Goal: Information Seeking & Learning: Check status

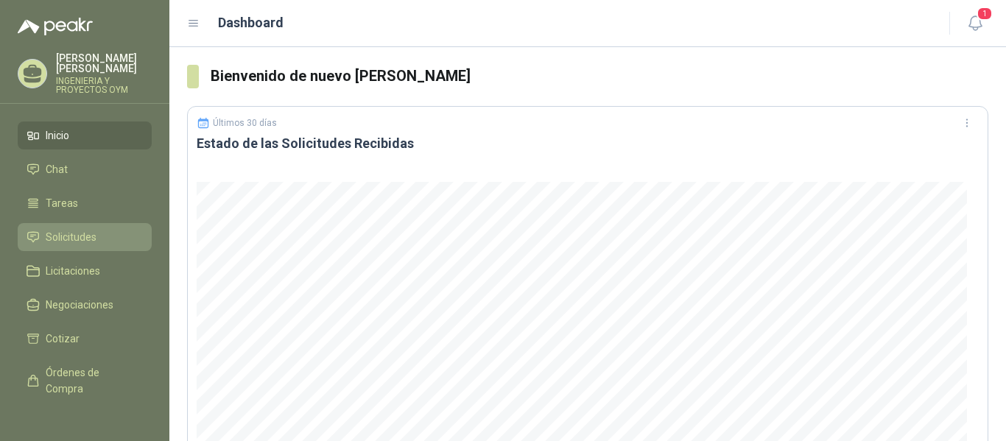
click at [85, 248] on link "Solicitudes" at bounding box center [85, 237] width 134 height 28
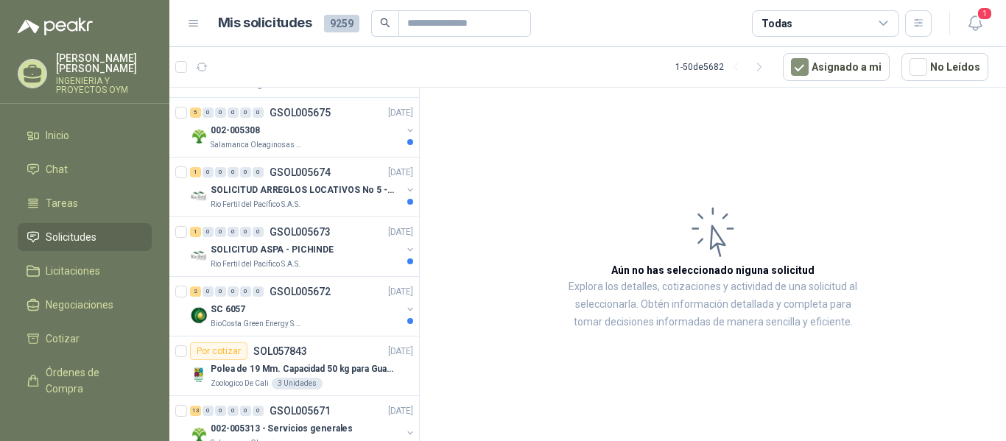
scroll to position [2020, 0]
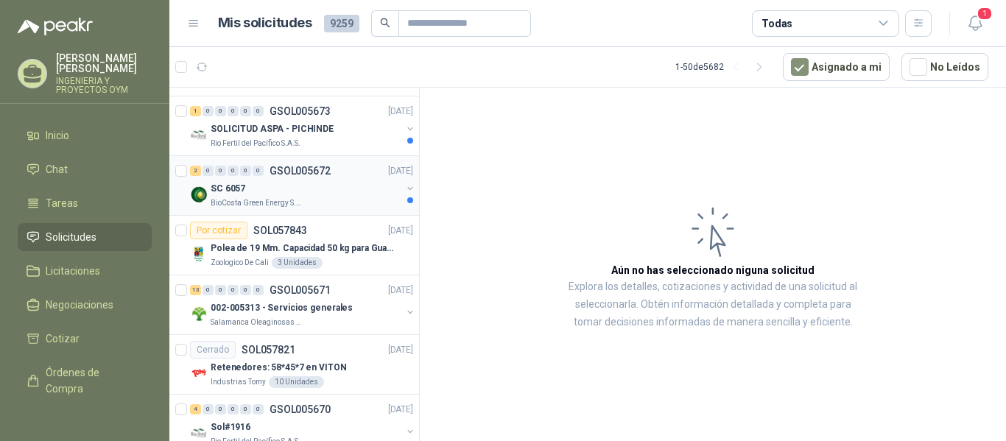
click at [277, 189] on div "SC 6057" at bounding box center [306, 189] width 191 height 18
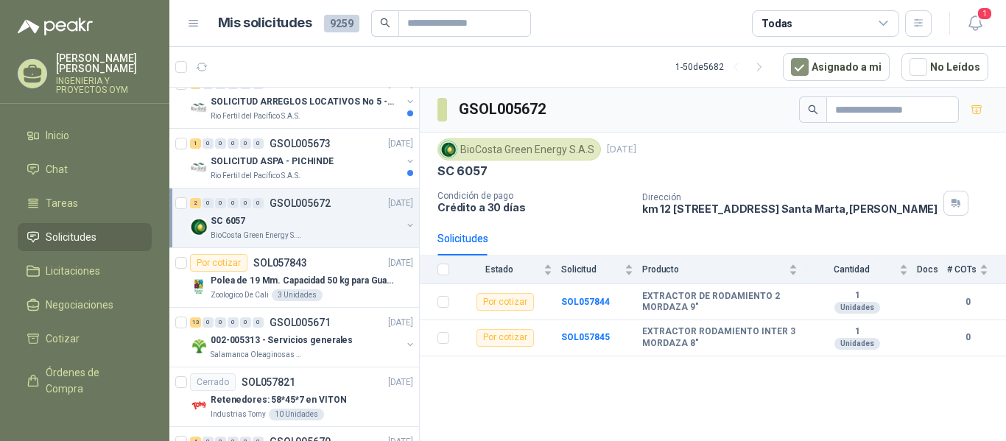
scroll to position [1976, 0]
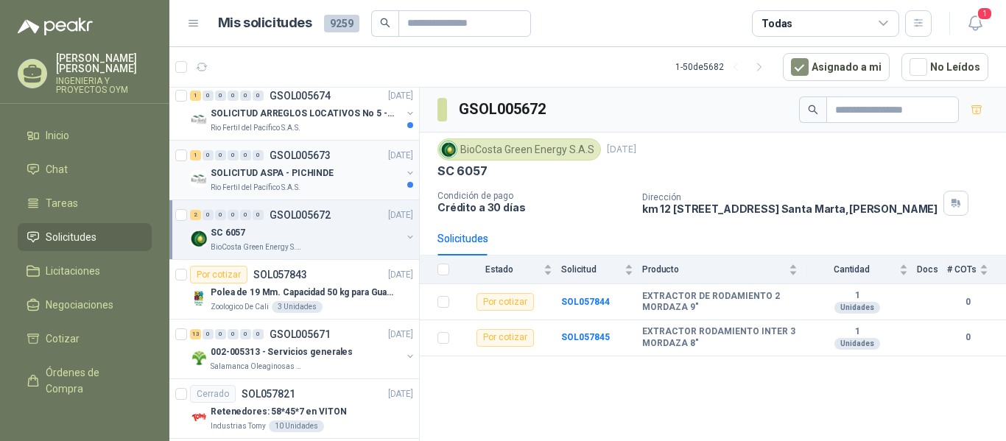
click at [314, 186] on div "Rio Fertil del Pacífico S.A.S." at bounding box center [306, 188] width 191 height 12
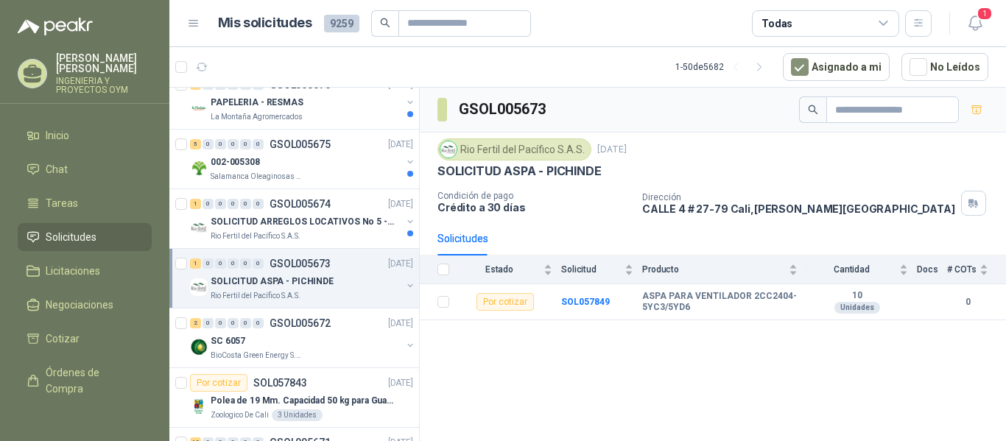
scroll to position [1835, 0]
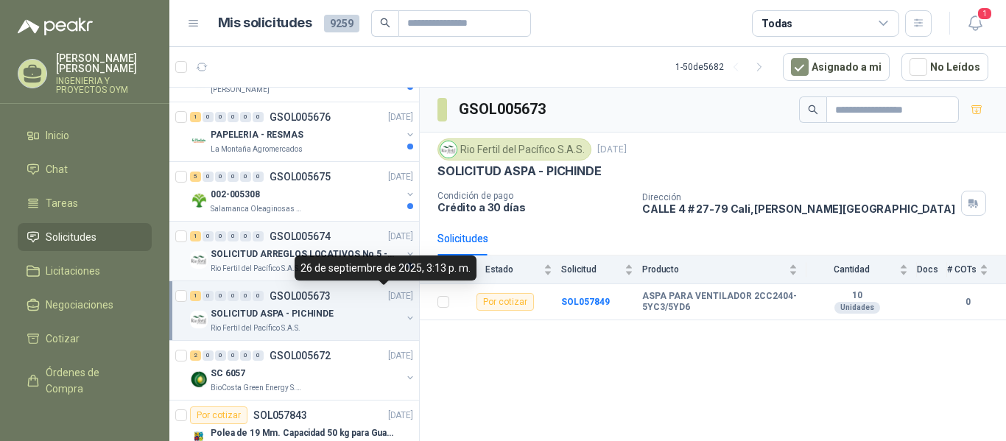
click at [300, 259] on p "SOLICITUD ARREGLOS LOCATIVOS No 5 - PICHINDE" at bounding box center [302, 255] width 183 height 14
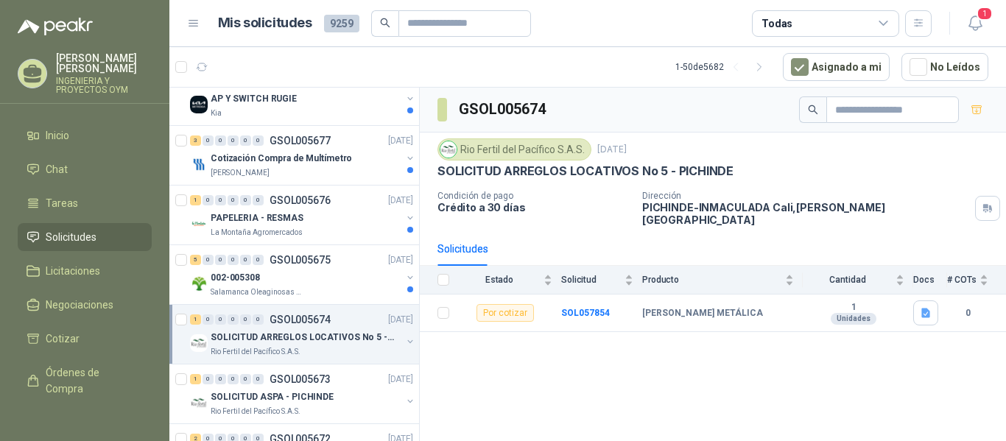
scroll to position [1746, 0]
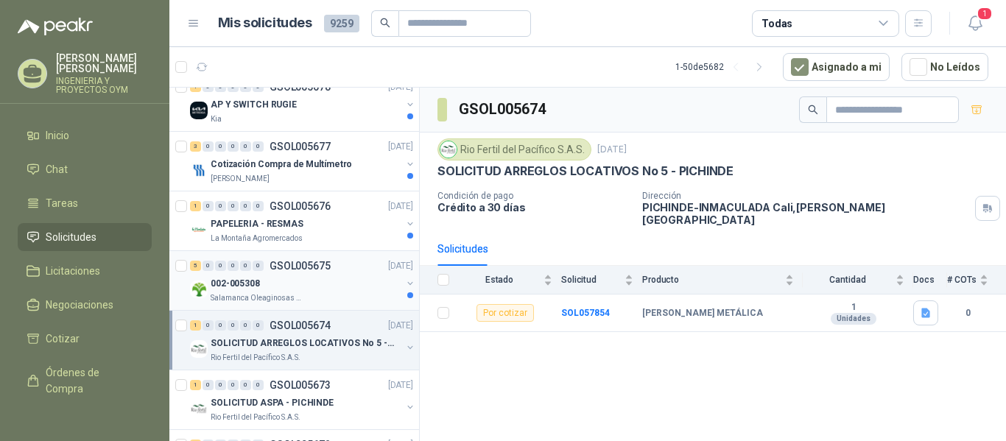
click at [252, 282] on p "002-005308" at bounding box center [235, 284] width 49 height 14
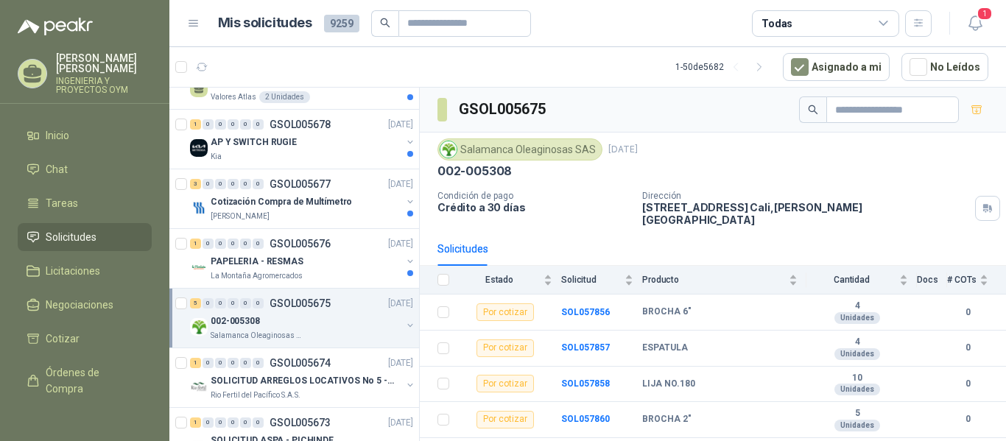
scroll to position [1701, 0]
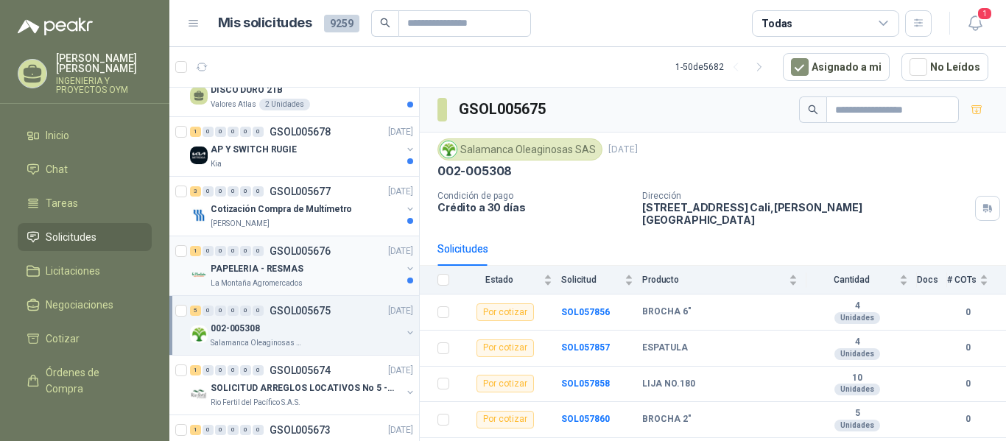
click at [331, 284] on div "La Montaña Agromercados" at bounding box center [306, 284] width 191 height 12
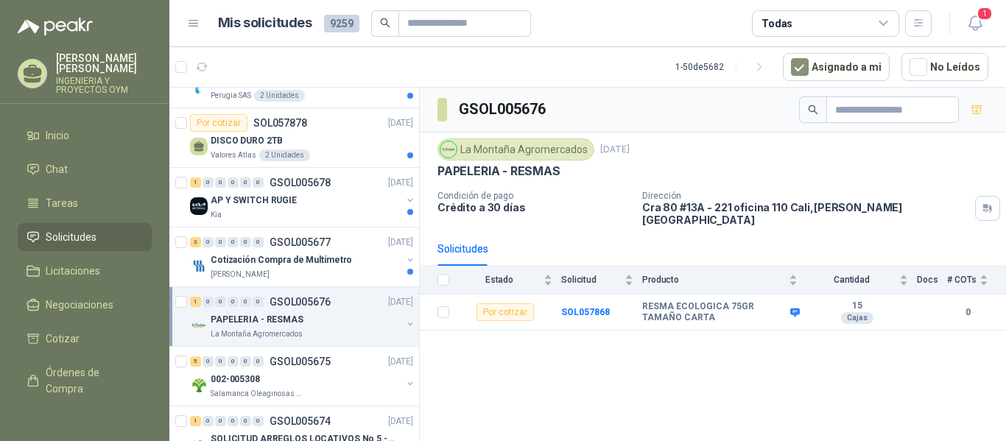
scroll to position [1637, 0]
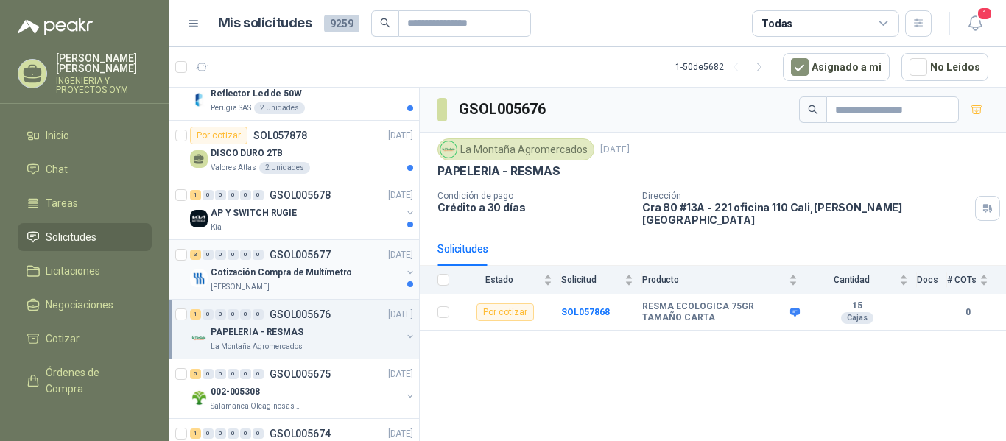
click at [315, 285] on div "[PERSON_NAME]" at bounding box center [306, 287] width 191 height 12
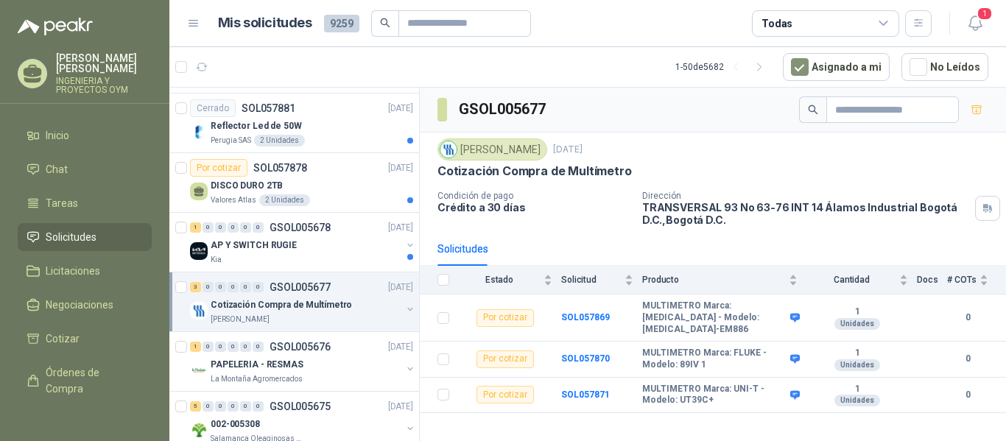
scroll to position [1580, 0]
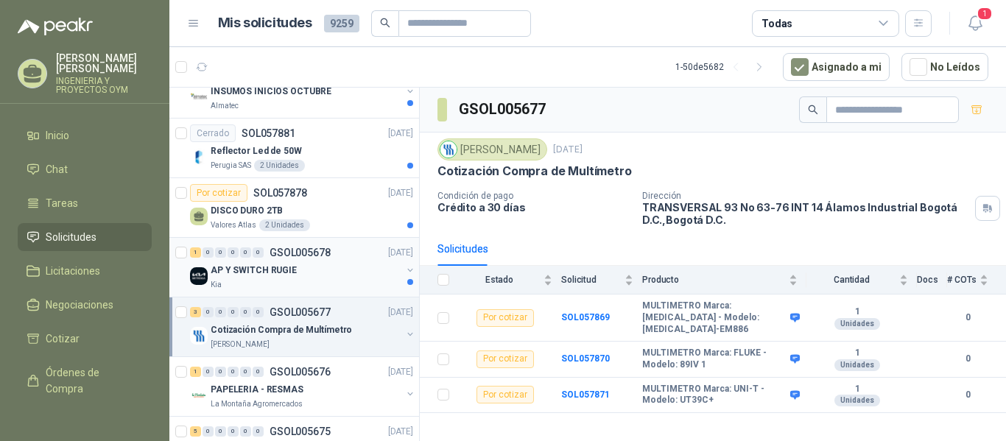
click at [309, 271] on div "AP Y SWITCH RUGIE" at bounding box center [306, 270] width 191 height 18
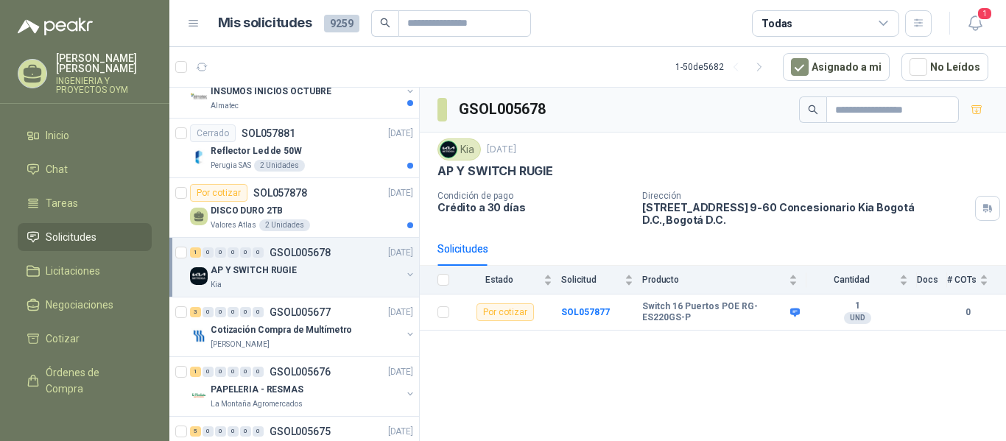
scroll to position [1491, 0]
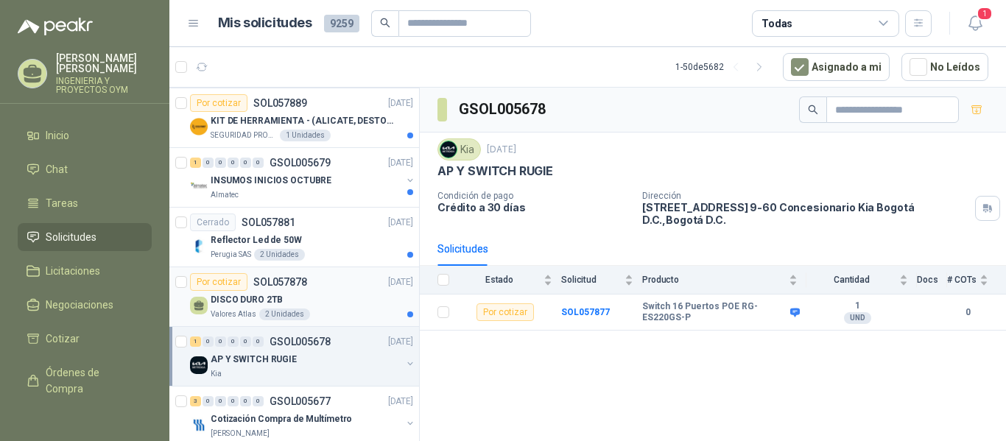
click at [315, 291] on div "DISCO DURO 2TB" at bounding box center [312, 300] width 203 height 18
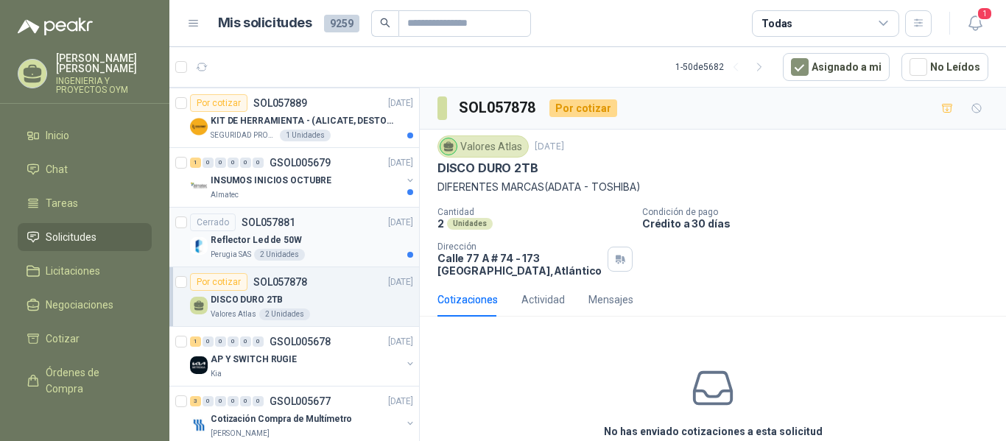
click at [329, 250] on div "Perugia SAS 2 Unidades" at bounding box center [312, 255] width 203 height 12
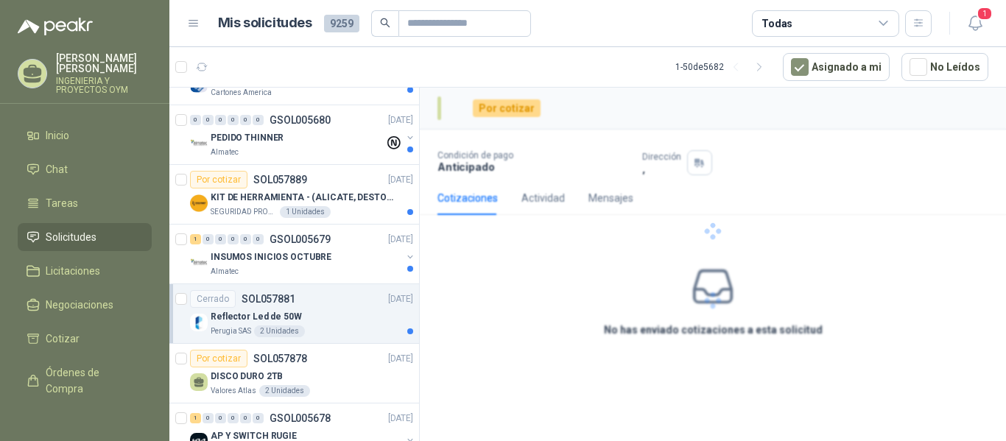
scroll to position [1396, 0]
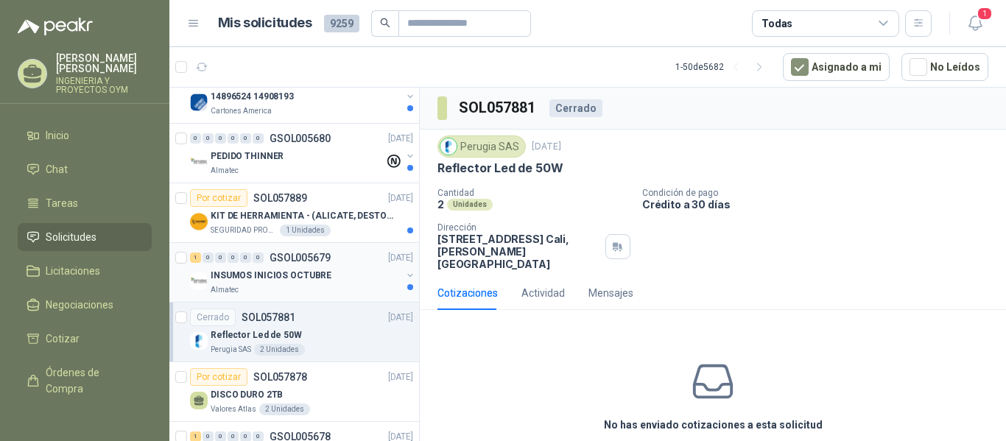
click at [347, 274] on div "INSUMOS INICIOS OCTUBRE" at bounding box center [306, 276] width 191 height 18
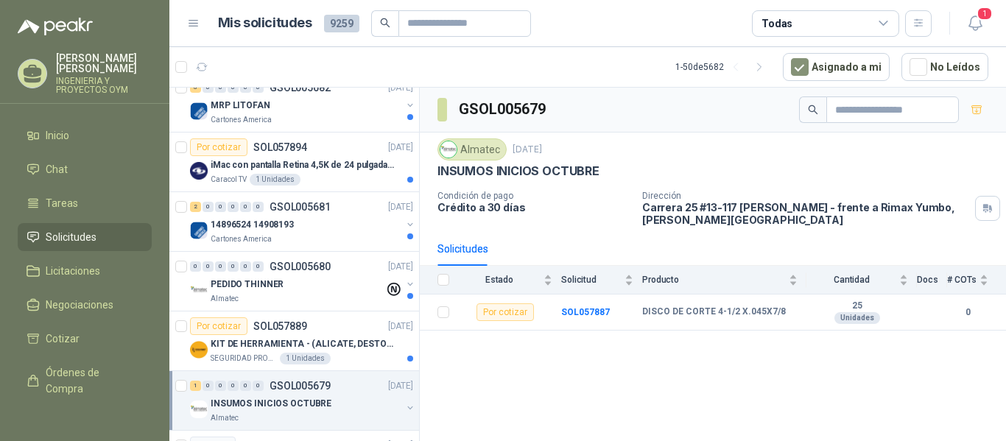
scroll to position [1255, 0]
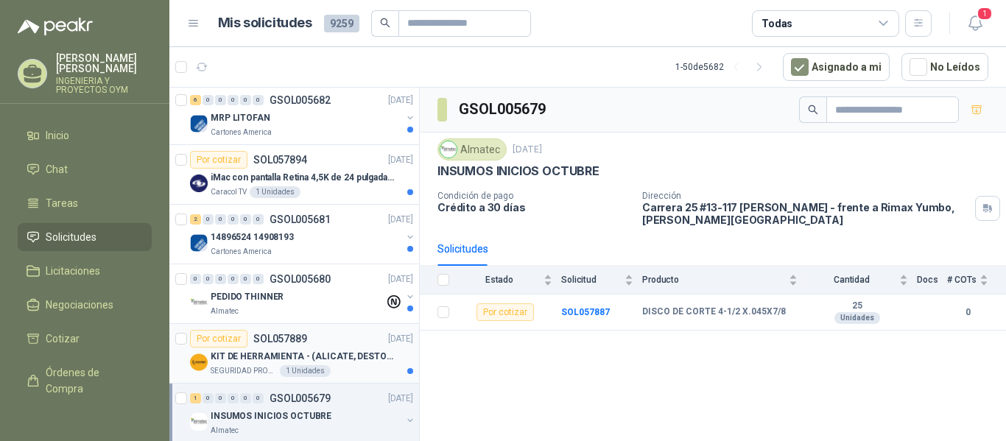
click at [317, 338] on div "Por cotizar SOL057889 [DATE]" at bounding box center [301, 339] width 223 height 18
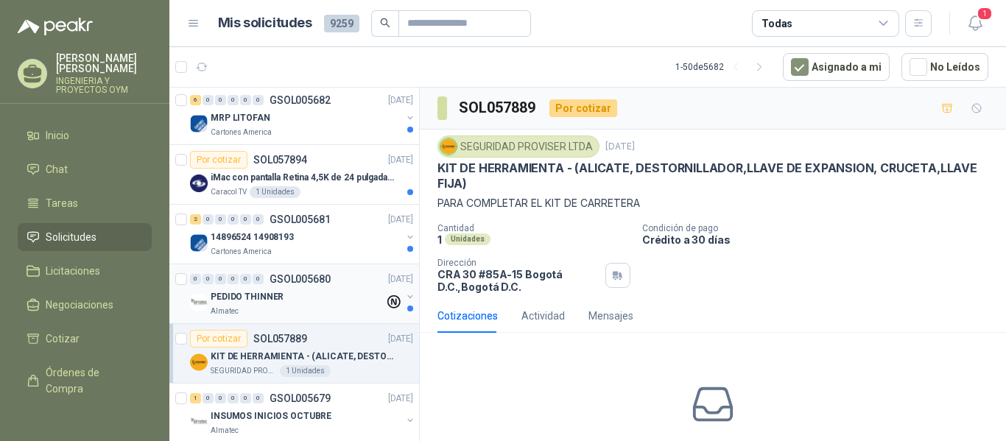
click at [317, 301] on div "PEDIDO THINNER" at bounding box center [298, 297] width 174 height 18
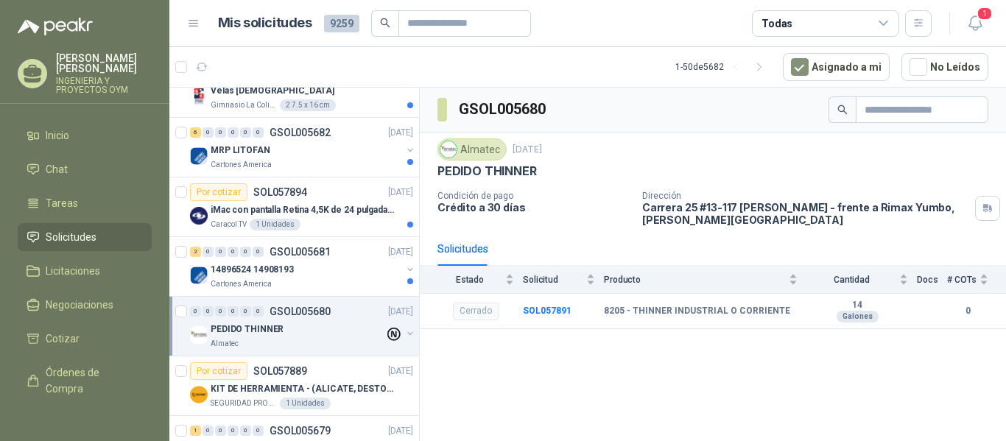
scroll to position [1204, 0]
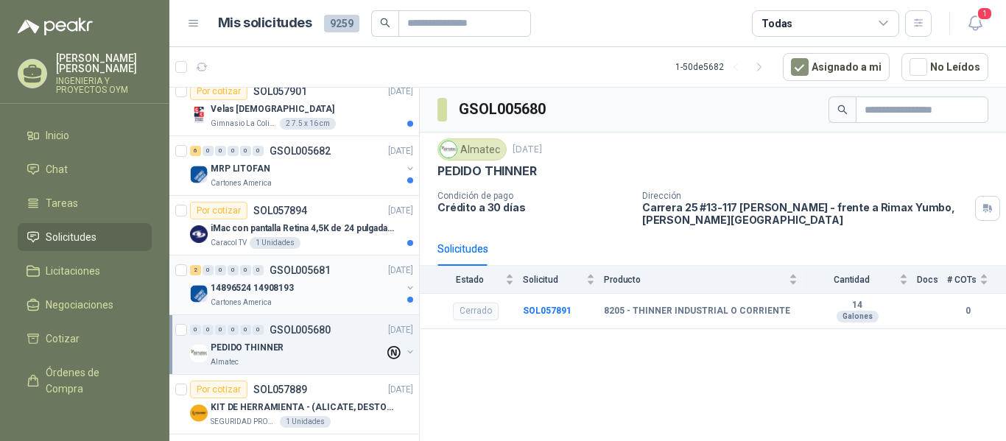
click at [293, 309] on div "2 0 0 0 0 0 GSOL005681 [DATE] 14896524 14908193 Cartones America" at bounding box center [294, 286] width 250 height 60
click at [343, 298] on div "Cartones America" at bounding box center [306, 303] width 191 height 12
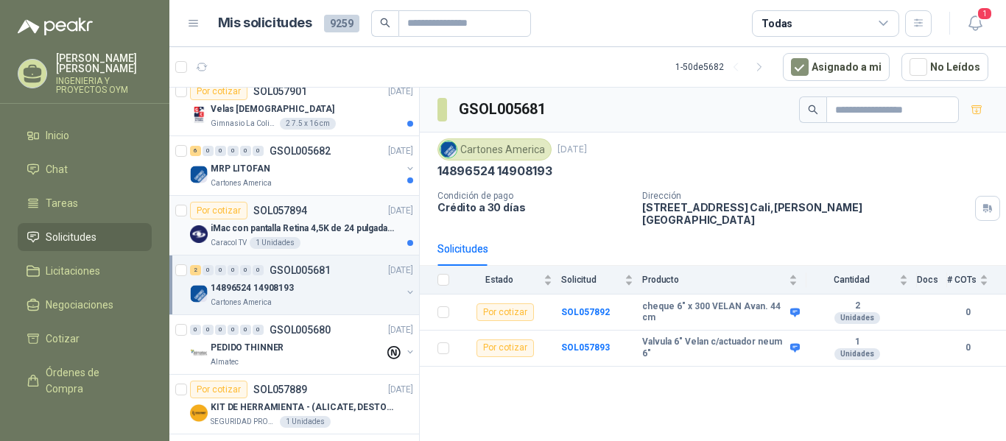
click at [307, 248] on div "Caracol TV 1 Unidades" at bounding box center [312, 243] width 203 height 12
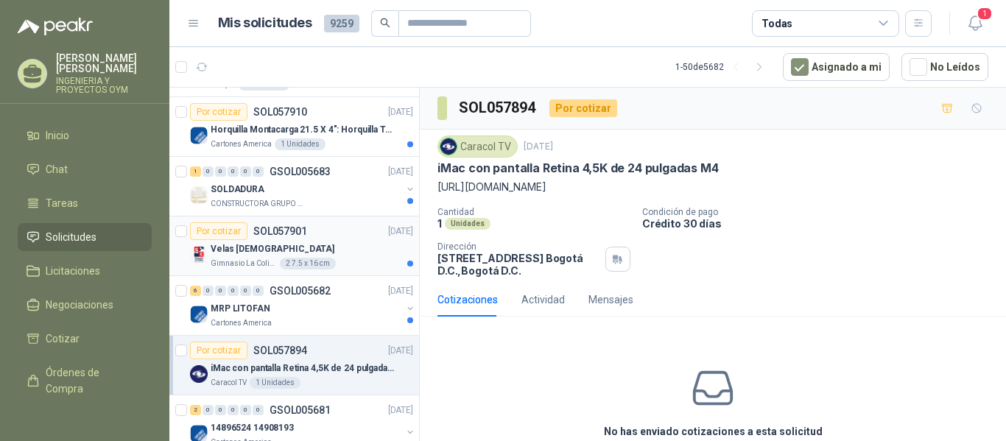
scroll to position [1051, 1]
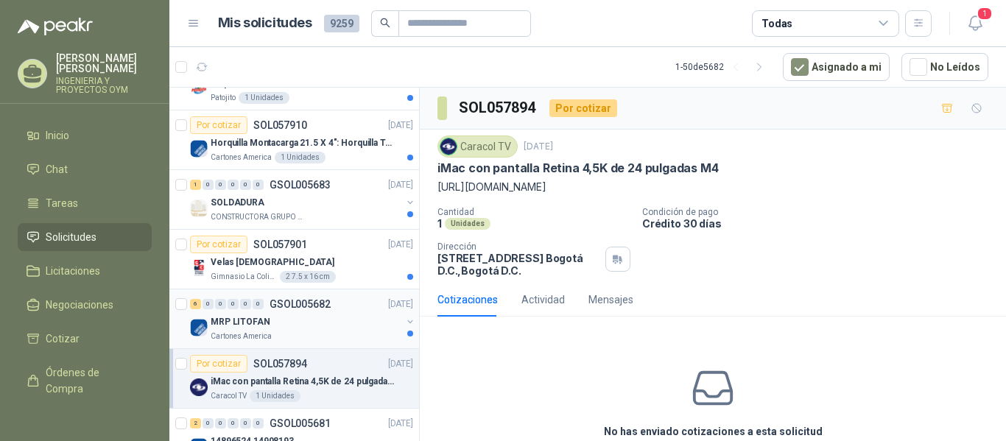
click at [320, 312] on div "6 0 0 0 0 0 GSOL005682 [DATE]" at bounding box center [303, 304] width 226 height 18
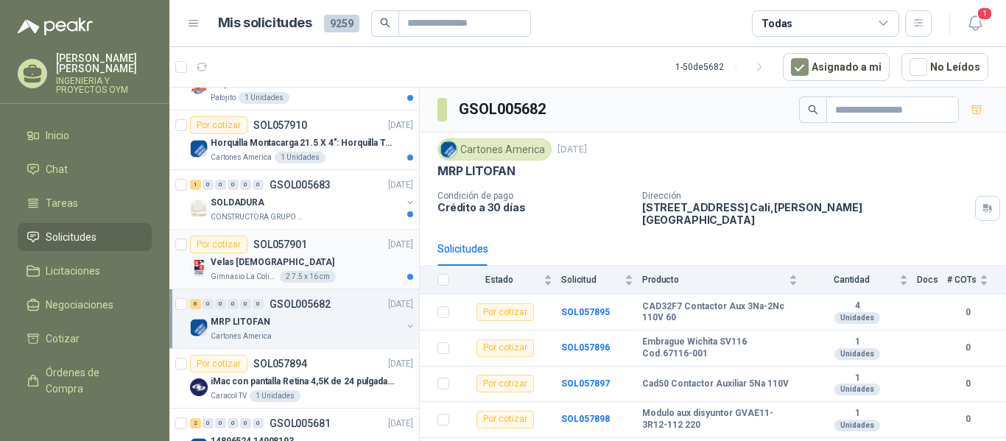
click at [296, 254] on div "Velas [DEMOGRAPHIC_DATA]" at bounding box center [312, 262] width 203 height 18
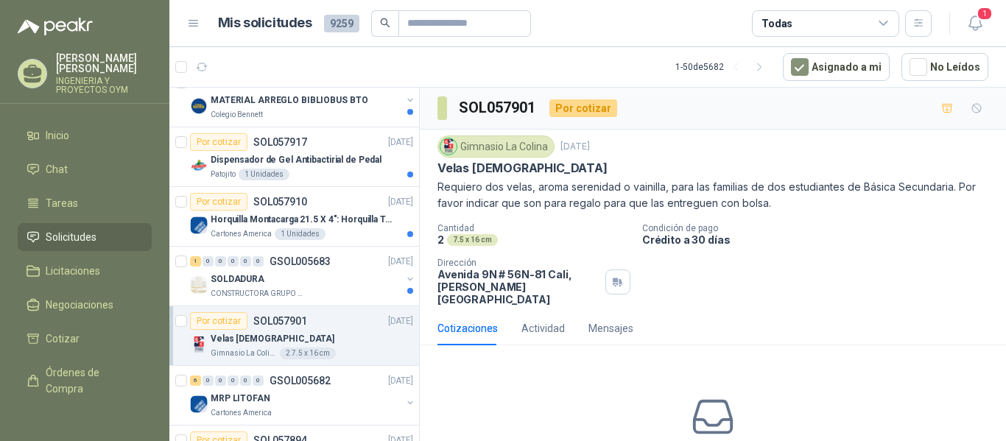
scroll to position [924, 1]
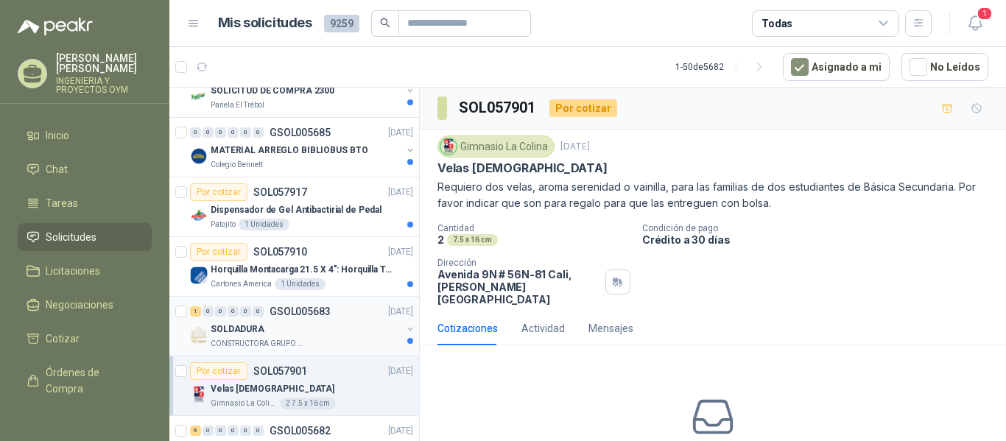
click at [336, 317] on div "1 0 0 0 0 0 GSOL005683 [DATE]" at bounding box center [303, 312] width 226 height 18
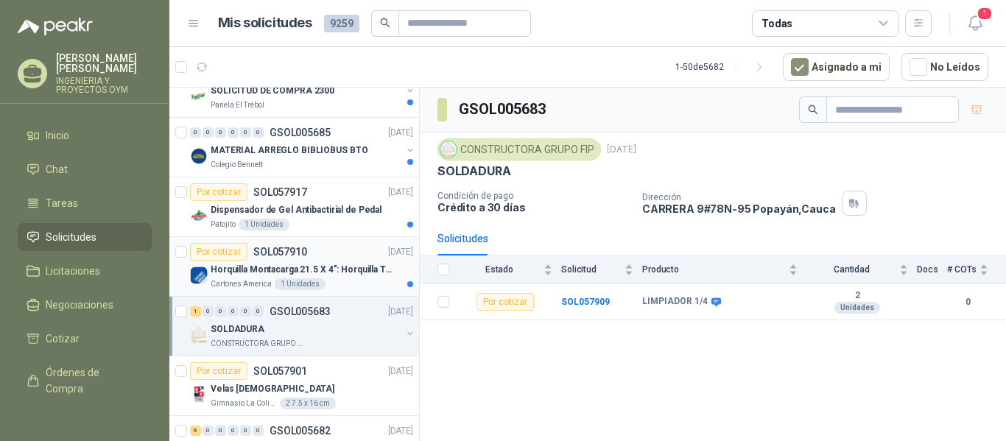
click at [330, 264] on p "Horquilla Montacarga 21.5 X 4": Horquilla Telescopica Overall size 2108 x 660 x…" at bounding box center [302, 270] width 183 height 14
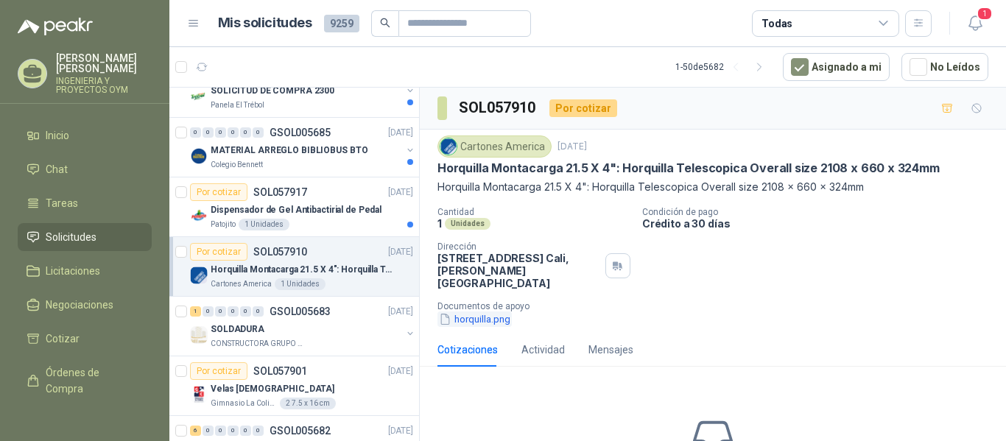
click at [476, 312] on button "horquilla.png" at bounding box center [475, 319] width 74 height 15
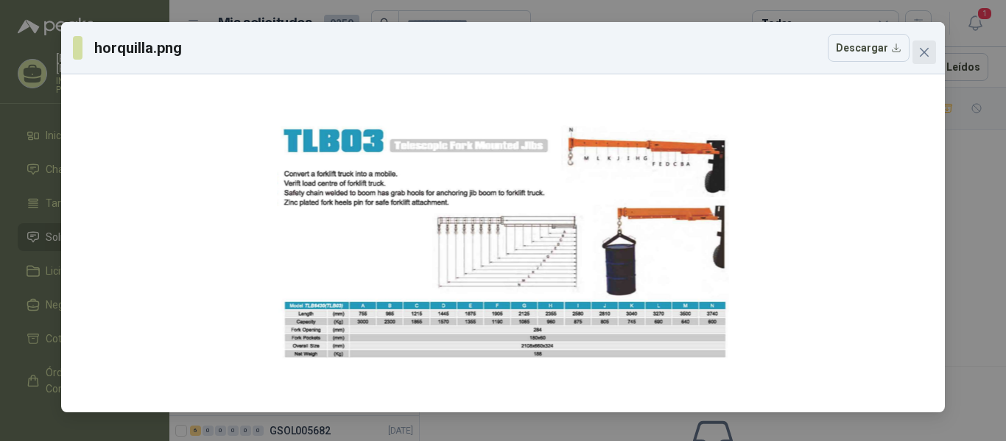
click at [932, 52] on span "Close" at bounding box center [925, 52] width 24 height 12
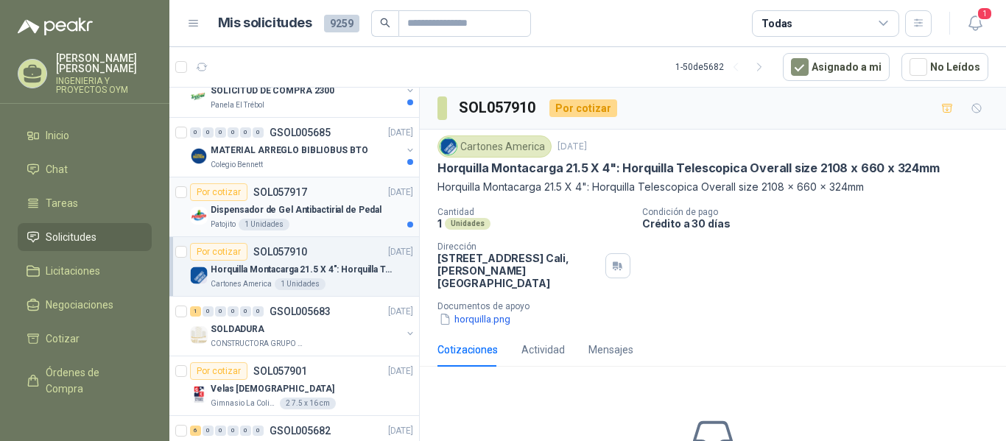
click at [306, 207] on p "Dispensador de Gel Antibactirial de Pedal" at bounding box center [296, 210] width 171 height 14
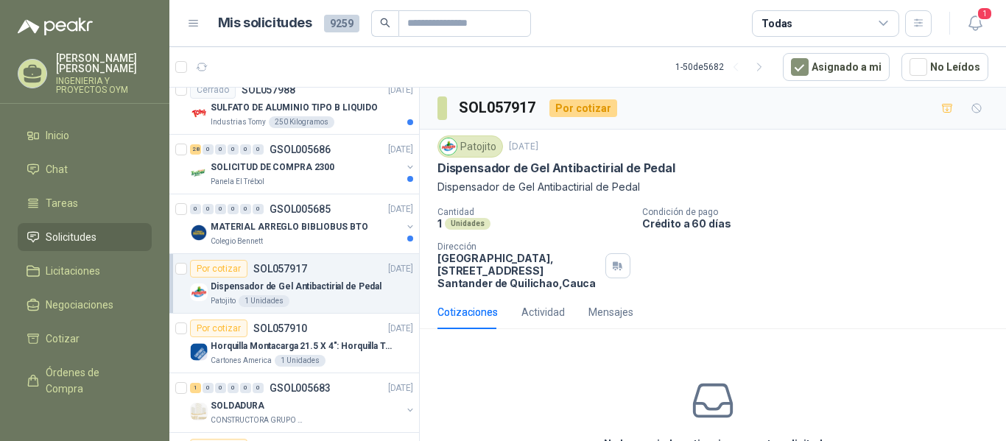
scroll to position [810, 1]
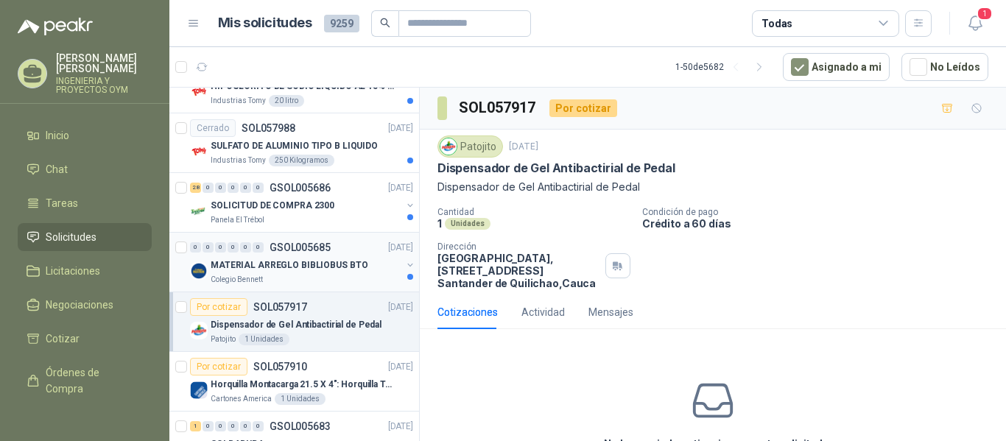
click at [352, 260] on p "MATERIAL ARREGLO BIBLIOBUS BTO" at bounding box center [289, 266] width 157 height 14
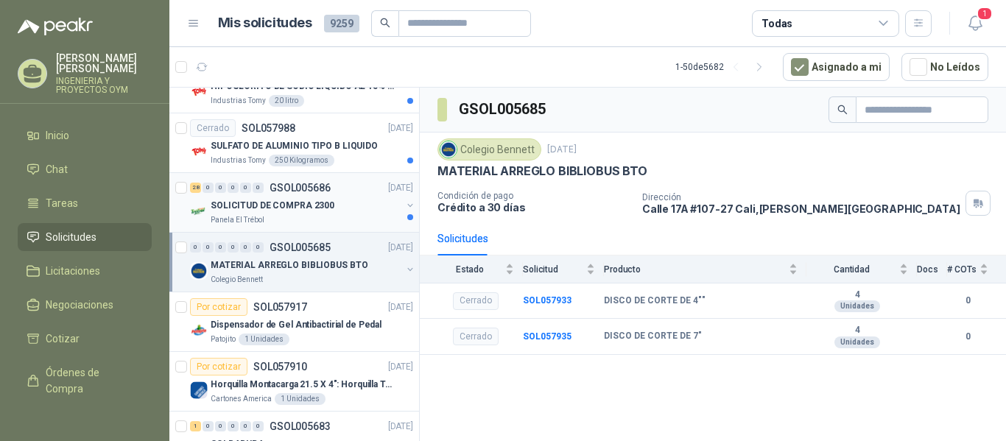
click at [360, 214] on div "SOLICITUD DE COMPRA 2300" at bounding box center [306, 206] width 191 height 18
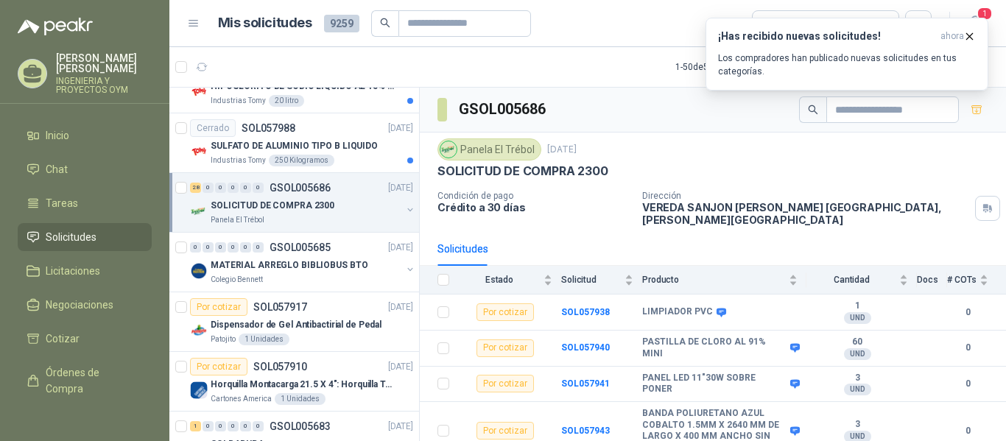
drag, startPoint x: 406, startPoint y: 190, endPoint x: 406, endPoint y: 180, distance: 10.3
click at [406, 180] on div "1 0 0 0 0 0 GSOL005696 [DATE] 002-005323 - CIO Pedido construccion Salamanca Ol…" at bounding box center [294, 267] width 250 height 359
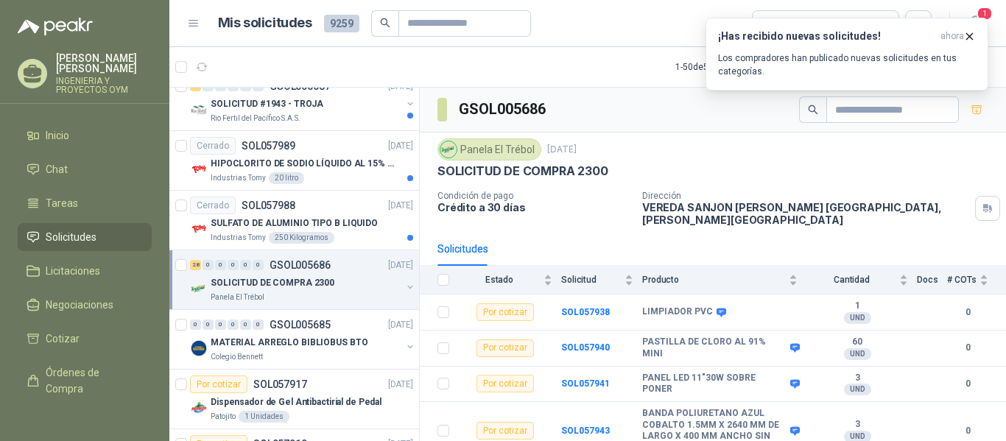
scroll to position [707, 1]
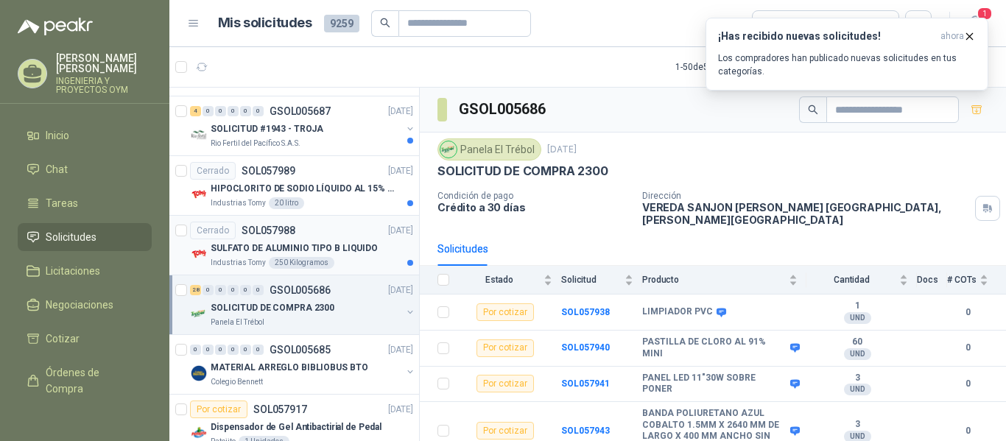
click at [335, 233] on div "Cerrado SOL057988 [DATE]" at bounding box center [301, 231] width 223 height 18
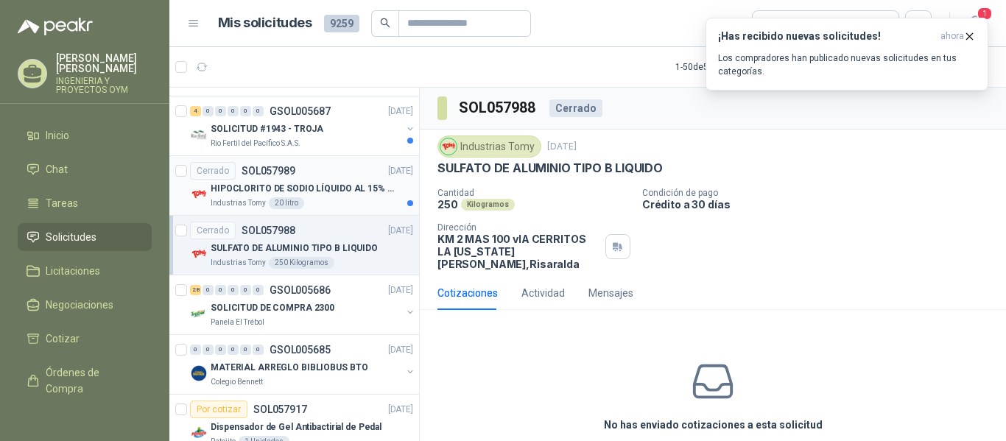
click at [343, 195] on p "HIPOCLORITO DE SODIO LÍQUIDO AL 15% CONT NETO 20L" at bounding box center [302, 189] width 183 height 14
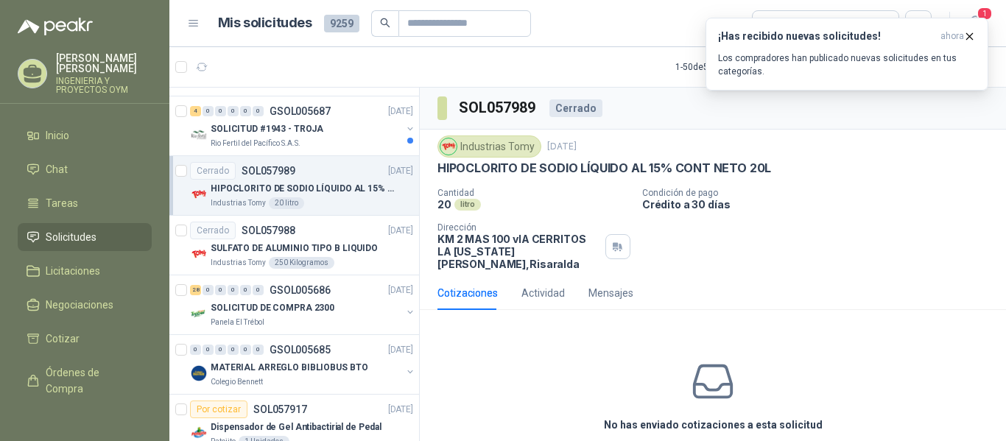
scroll to position [605, 1]
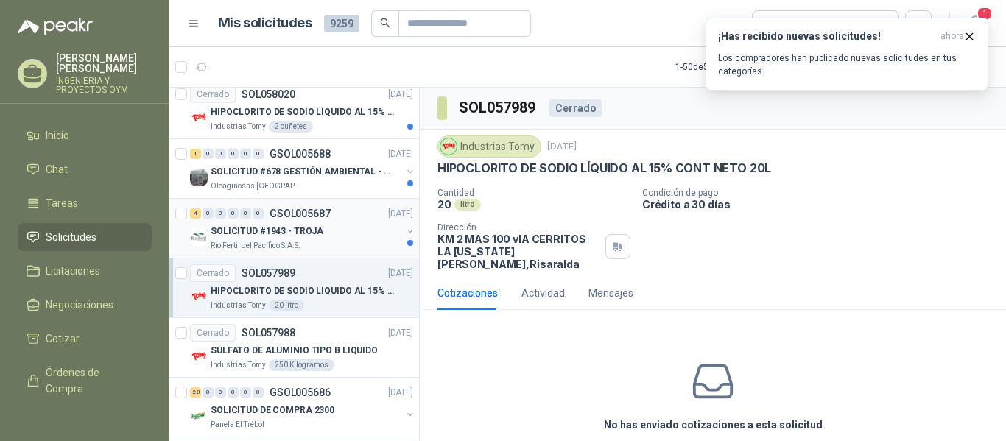
click at [317, 217] on p "GSOL005687" at bounding box center [300, 213] width 61 height 10
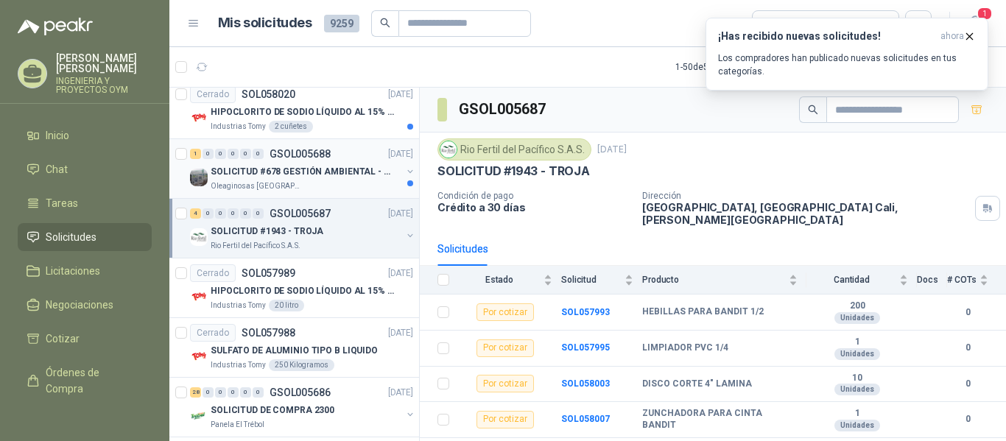
click at [357, 182] on div "Oleaginosas [GEOGRAPHIC_DATA][PERSON_NAME]" at bounding box center [306, 186] width 191 height 12
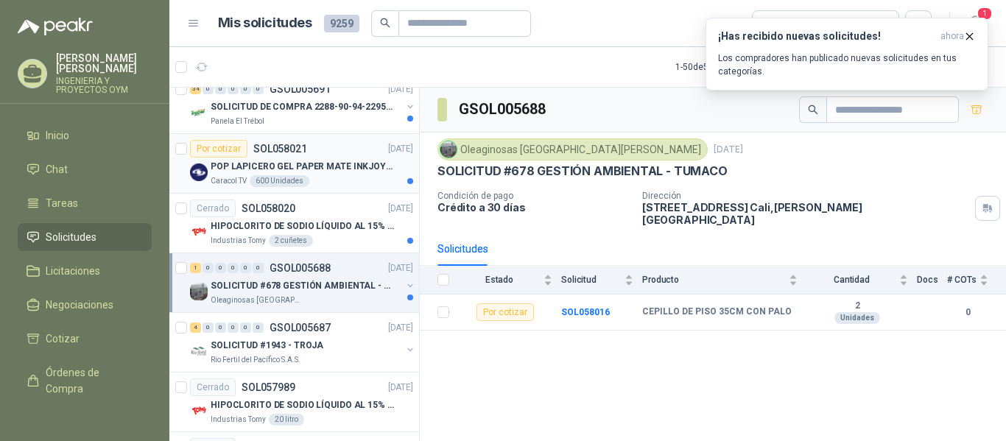
scroll to position [478, 1]
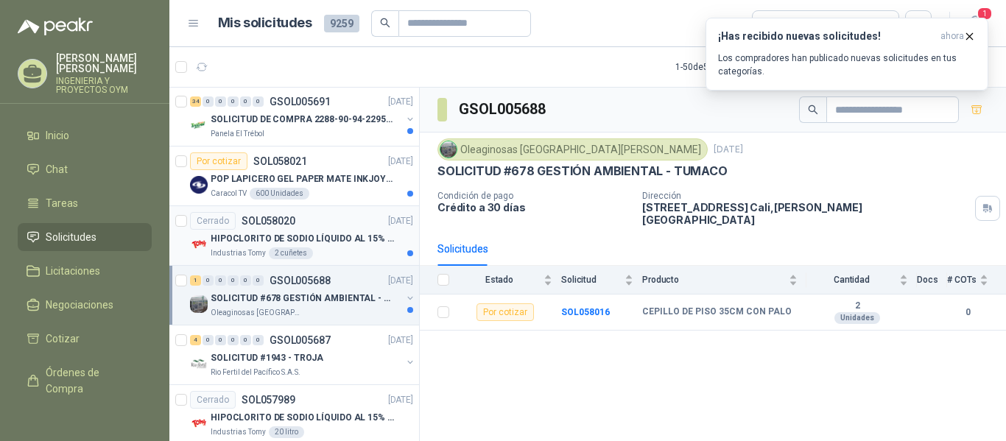
click at [315, 227] on div "Cerrado SOL058020 [DATE]" at bounding box center [301, 221] width 223 height 18
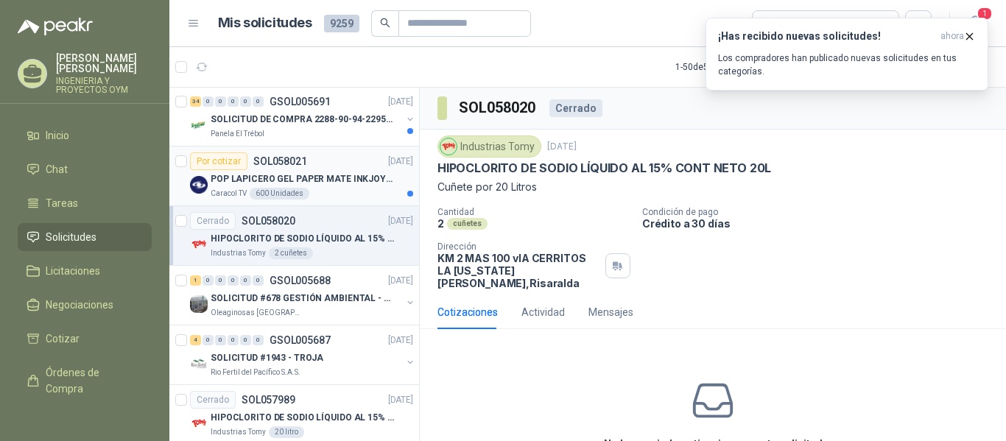
click at [320, 186] on p "POP LAPICERO GEL PAPER MATE INKJOY 0.7 (Revisar el adjunto)" at bounding box center [302, 179] width 183 height 14
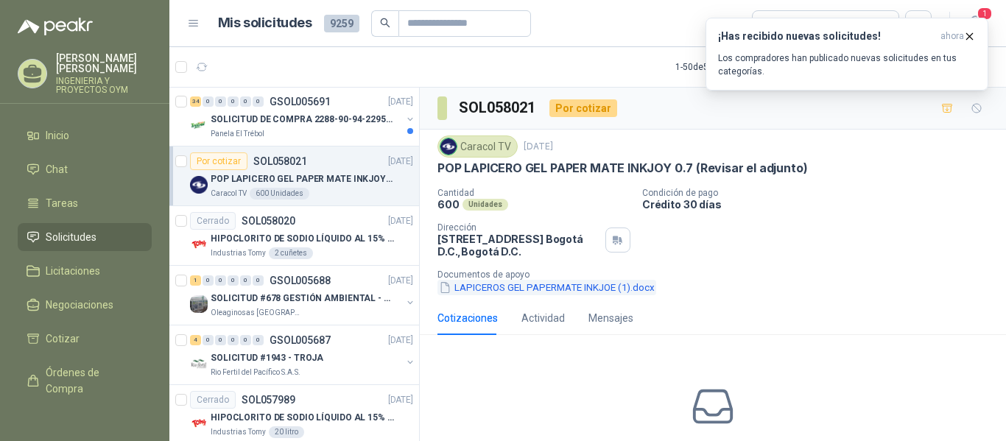
click at [490, 289] on button "LAPICEROS GEL PAPERMATE INKJOE (1).docx" at bounding box center [547, 287] width 219 height 15
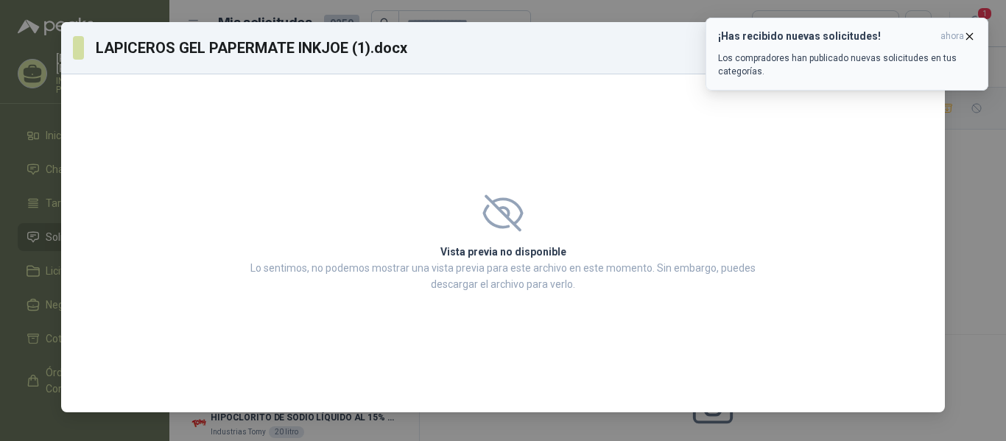
click at [977, 35] on button "¡Has recibido nuevas solicitudes! ahora Los compradores han publicado nuevas so…" at bounding box center [847, 54] width 283 height 73
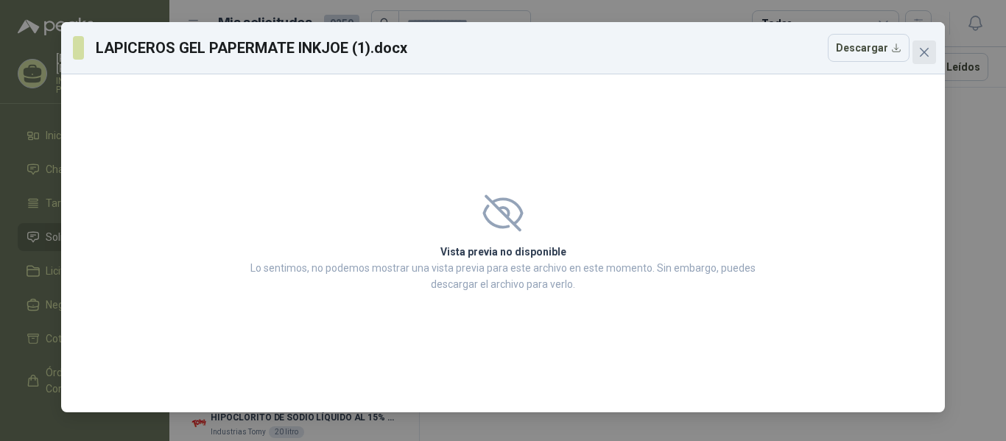
click at [930, 51] on icon "close" at bounding box center [925, 52] width 12 height 12
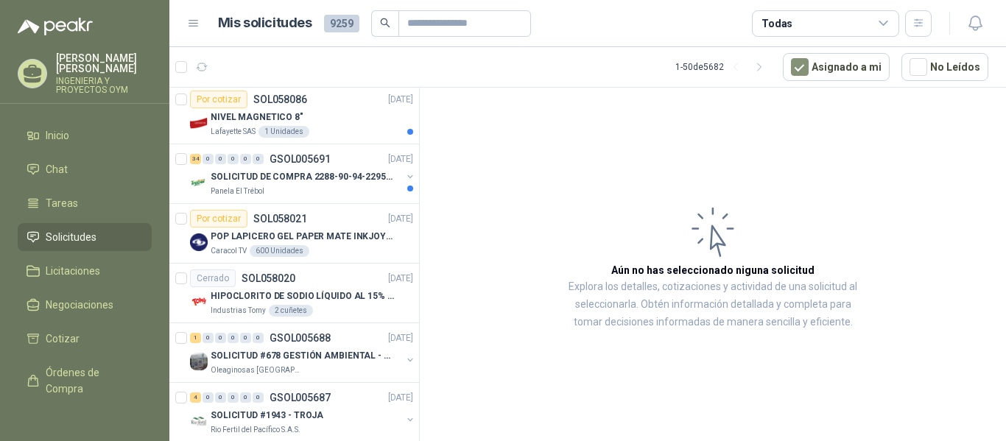
scroll to position [388, 1]
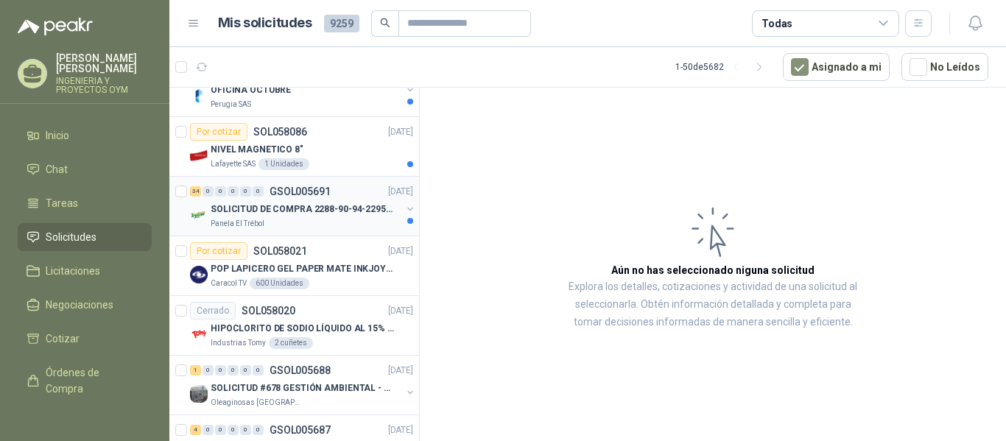
click at [348, 197] on div "34 0 0 0 0 0 GSOL005691 [DATE]" at bounding box center [303, 192] width 226 height 18
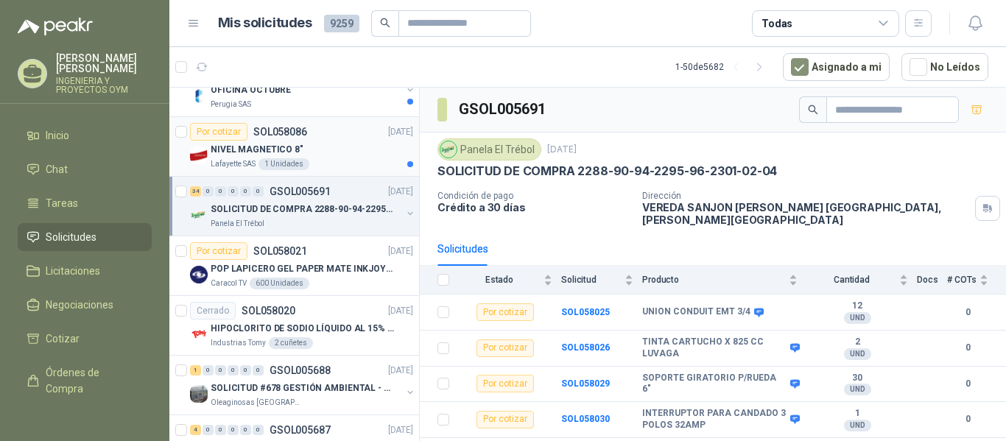
click at [284, 141] on div "NIVEL MAGNETICO 8"" at bounding box center [312, 150] width 203 height 18
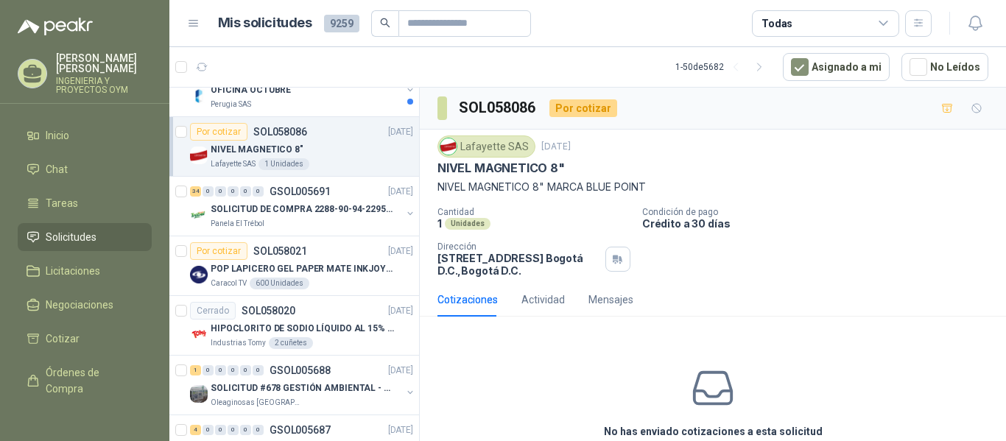
scroll to position [299, 1]
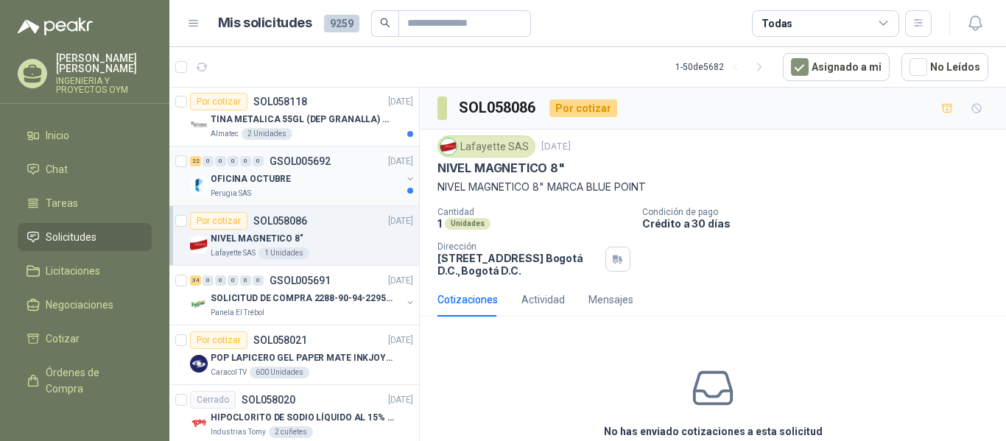
click at [371, 171] on div "OFICINA OCTUBRE" at bounding box center [306, 179] width 191 height 18
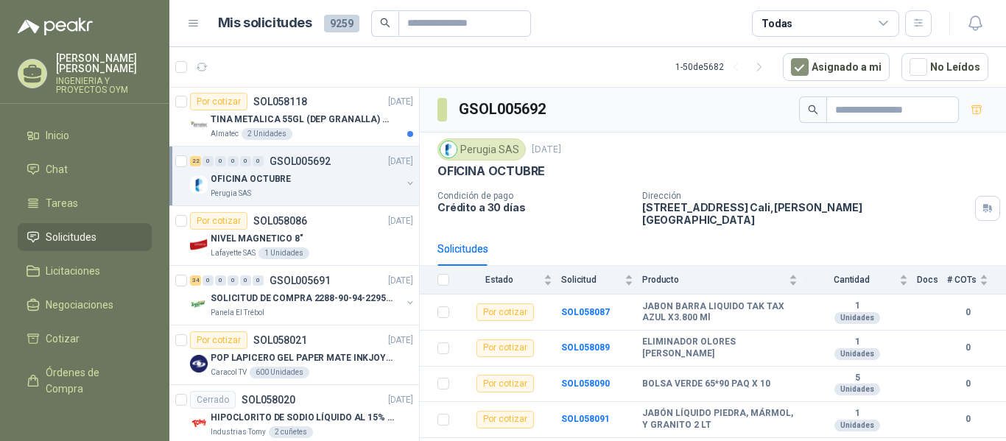
scroll to position [217, 1]
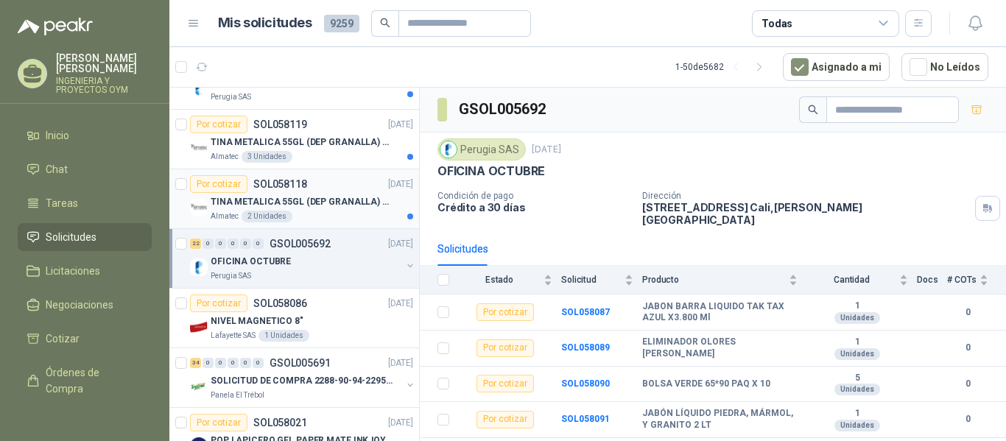
click at [344, 195] on p "TINA METALICA 55GL (DEP GRANALLA) CON TAPA" at bounding box center [302, 202] width 183 height 14
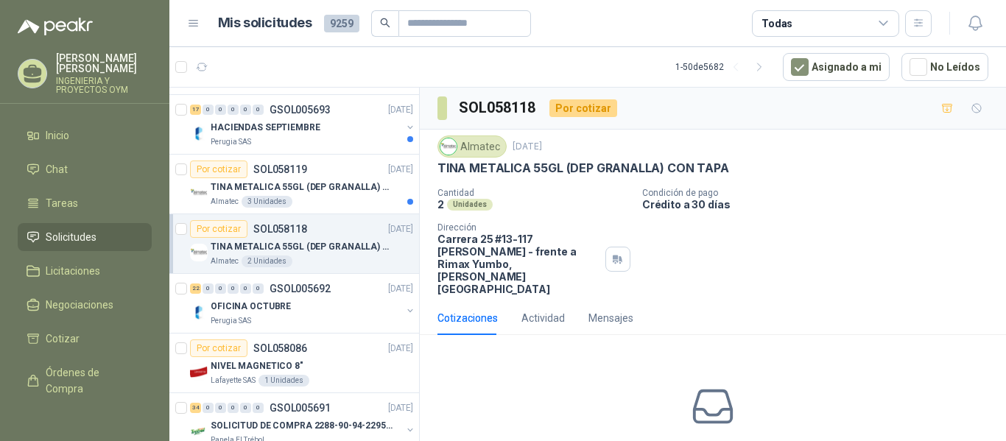
scroll to position [152, 1]
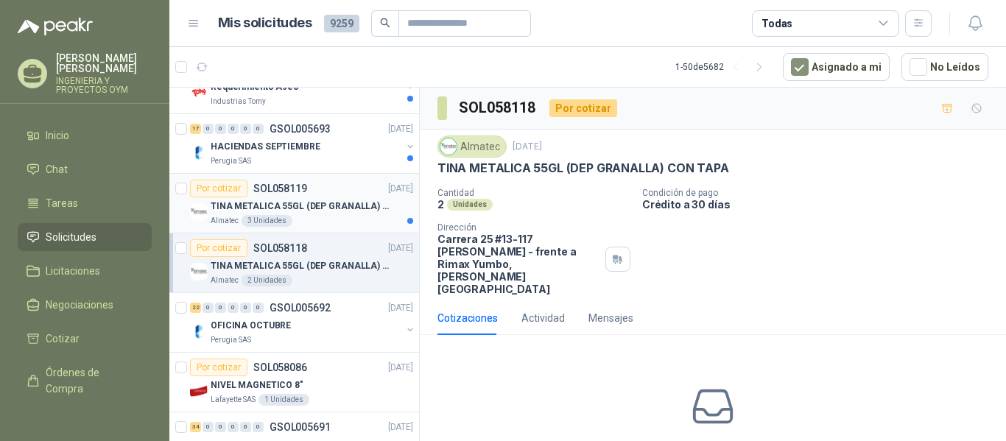
click at [307, 220] on div "Almatec 3 Unidades" at bounding box center [312, 221] width 203 height 12
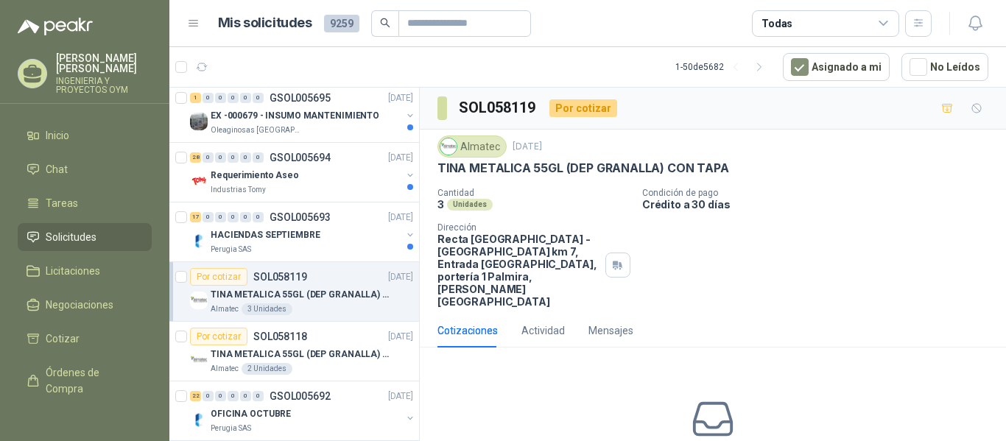
scroll to position [57, 1]
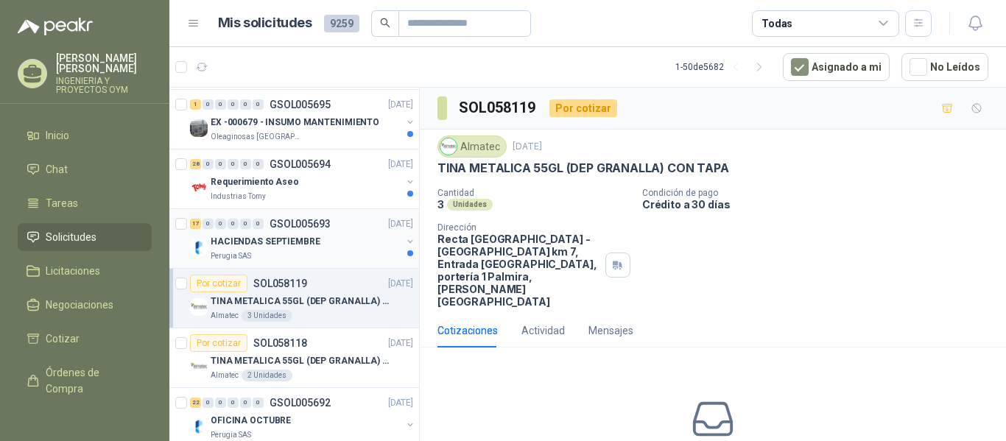
click at [298, 261] on div "Perugia SAS" at bounding box center [306, 256] width 191 height 12
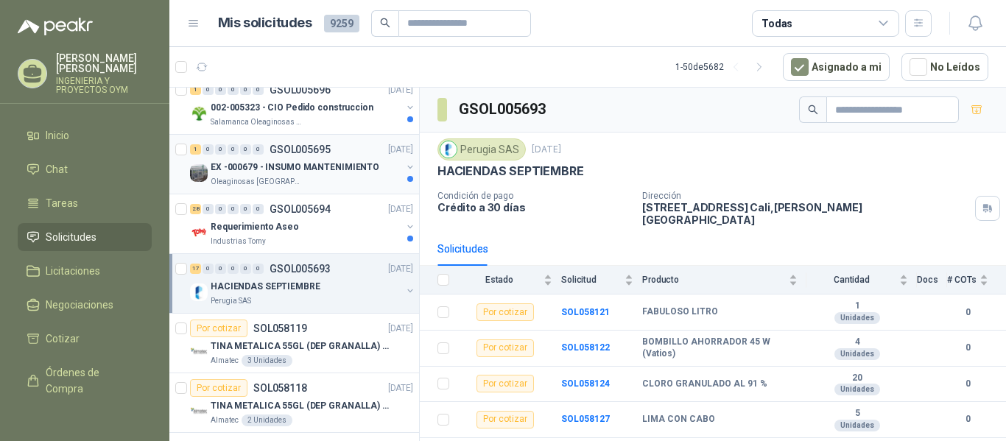
scroll to position [0, 1]
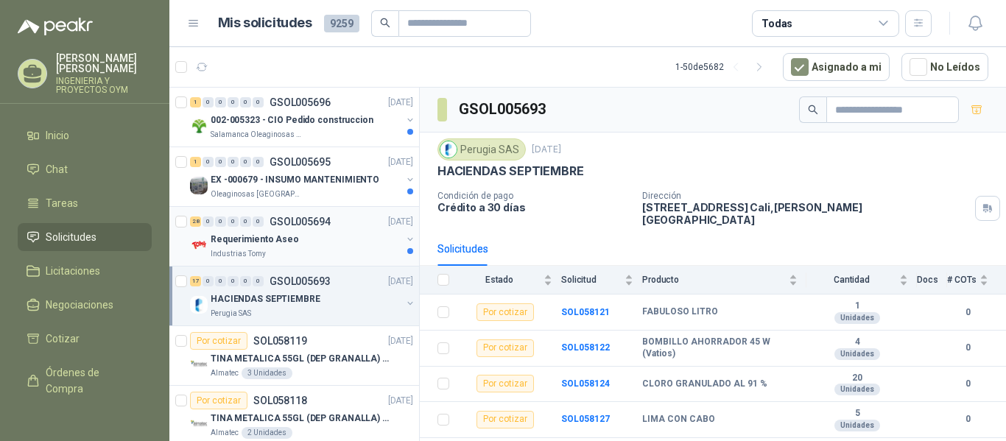
click at [299, 251] on div "Industrias Tomy" at bounding box center [306, 254] width 191 height 12
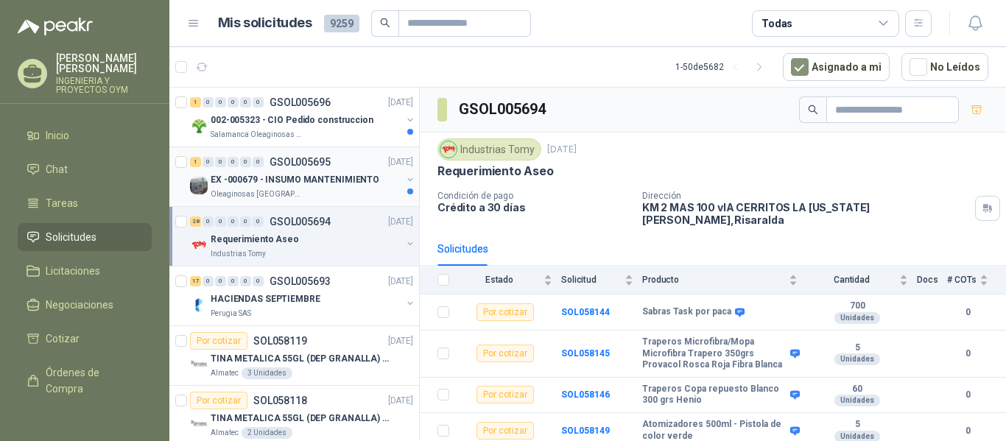
click at [307, 182] on p "EX -000679 - INSUMO MANTENIMIENTO" at bounding box center [295, 180] width 169 height 14
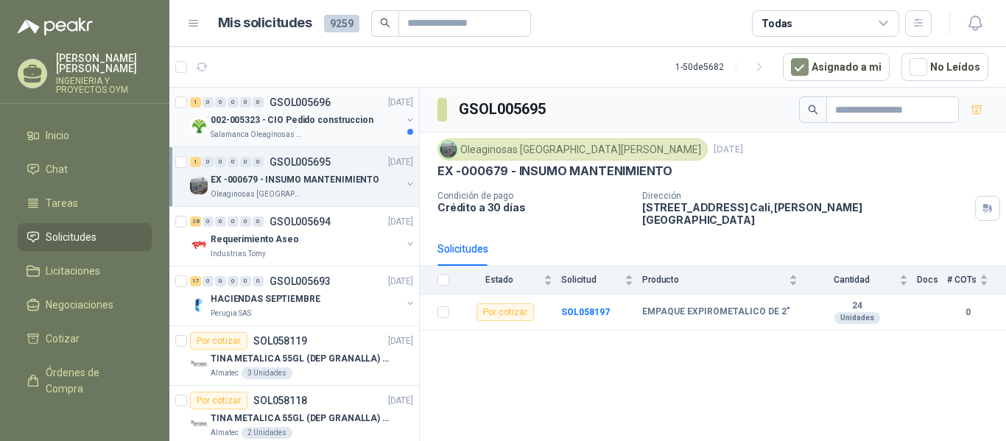
click at [329, 127] on div "002-005323 - CIO Pedido construccion" at bounding box center [306, 120] width 191 height 18
